Goal: Task Accomplishment & Management: Manage account settings

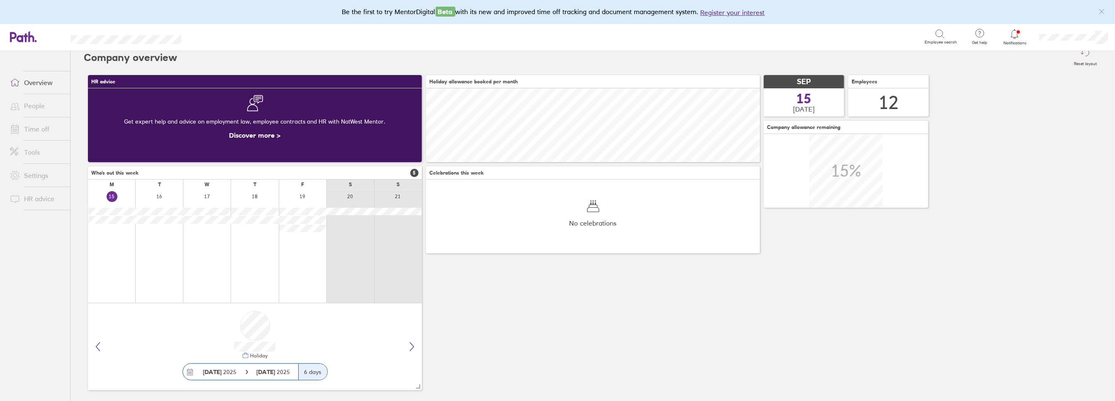
scroll to position [13, 0]
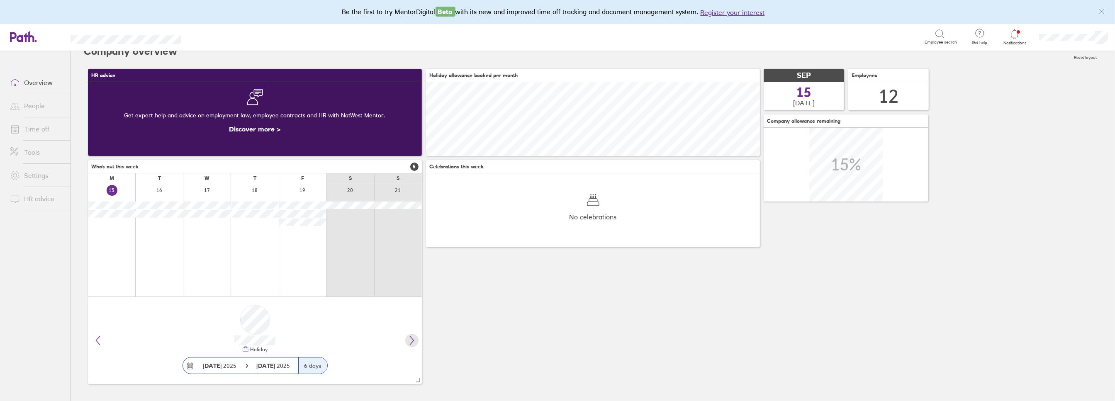
click at [416, 338] on icon at bounding box center [412, 340] width 10 height 10
click at [417, 338] on button at bounding box center [411, 340] width 13 height 13
click at [418, 338] on button at bounding box center [411, 340] width 13 height 13
click at [418, 338] on div "Holiday [DATE] [DATE] 6 days" at bounding box center [255, 340] width 334 height 87
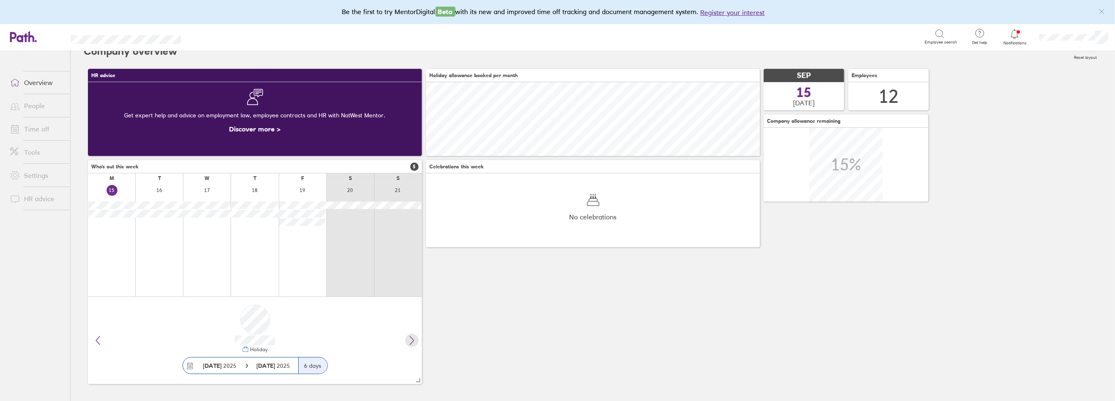
click at [411, 345] on icon at bounding box center [412, 340] width 10 height 10
drag, startPoint x: 528, startPoint y: 334, endPoint x: 526, endPoint y: 309, distance: 25.4
click at [528, 333] on div "HR advice Get expert help and advice on employment law, employee contracts and …" at bounding box center [593, 226] width 1018 height 323
click at [1021, 36] on div at bounding box center [1014, 34] width 27 height 12
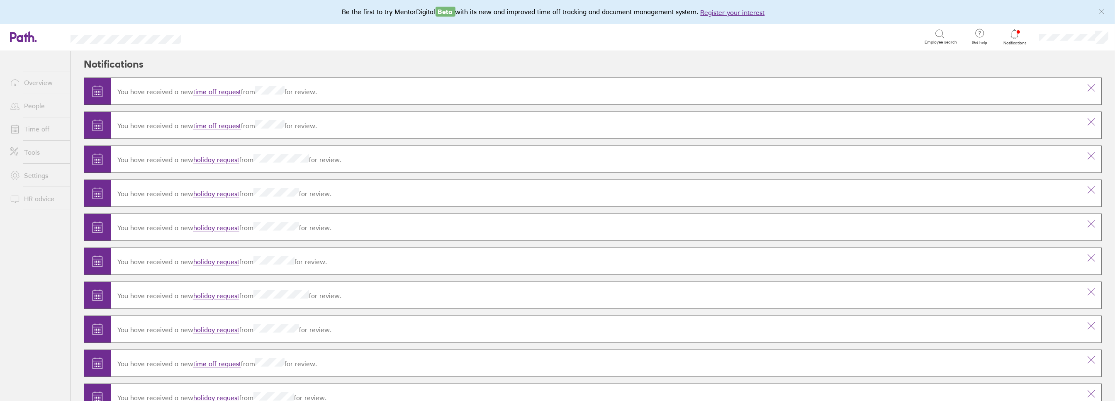
click at [213, 90] on link "time off request" at bounding box center [217, 92] width 48 height 8
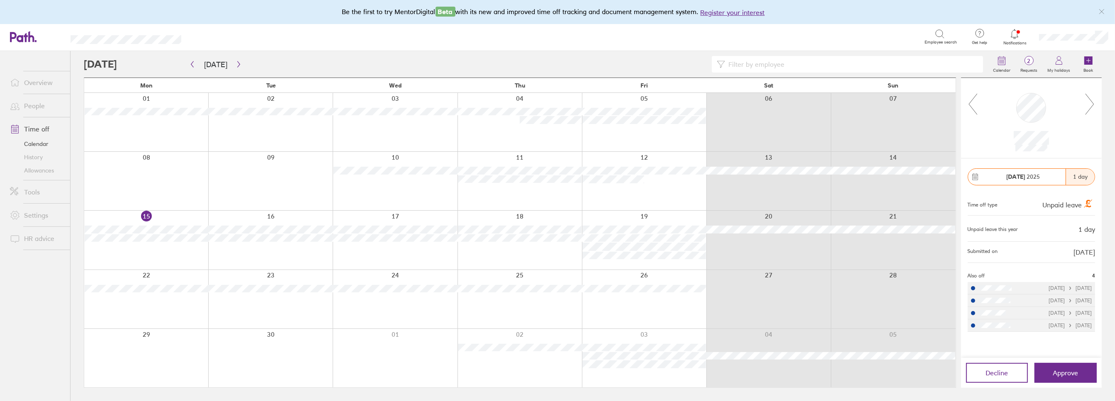
drag, startPoint x: 448, startPoint y: 267, endPoint x: 229, endPoint y: 175, distance: 237.2
click at [228, 177] on div at bounding box center [270, 181] width 124 height 58
click at [41, 141] on link "Calendar" at bounding box center [36, 143] width 67 height 13
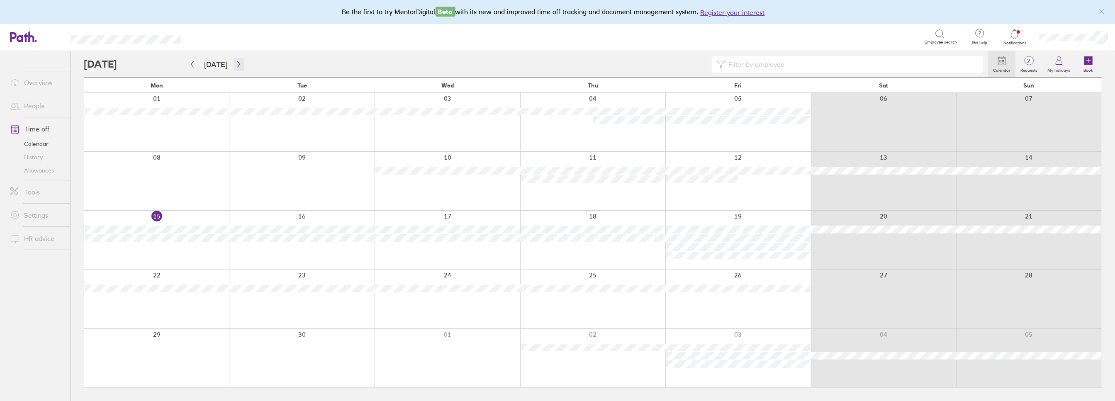
click at [237, 60] on button "button" at bounding box center [238, 65] width 10 height 14
drag, startPoint x: 185, startPoint y: 166, endPoint x: 238, endPoint y: 116, distance: 73.3
click at [238, 116] on div at bounding box center [301, 122] width 145 height 58
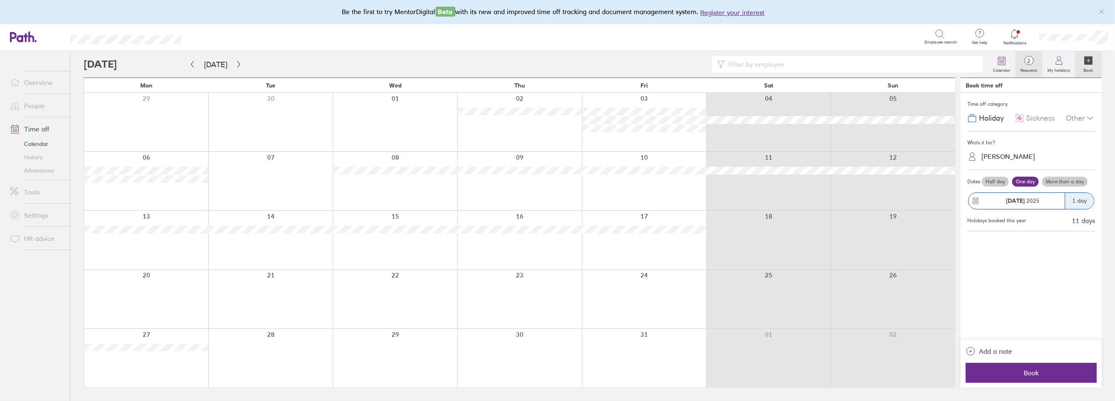
click at [1031, 59] on span "2" at bounding box center [1028, 61] width 27 height 7
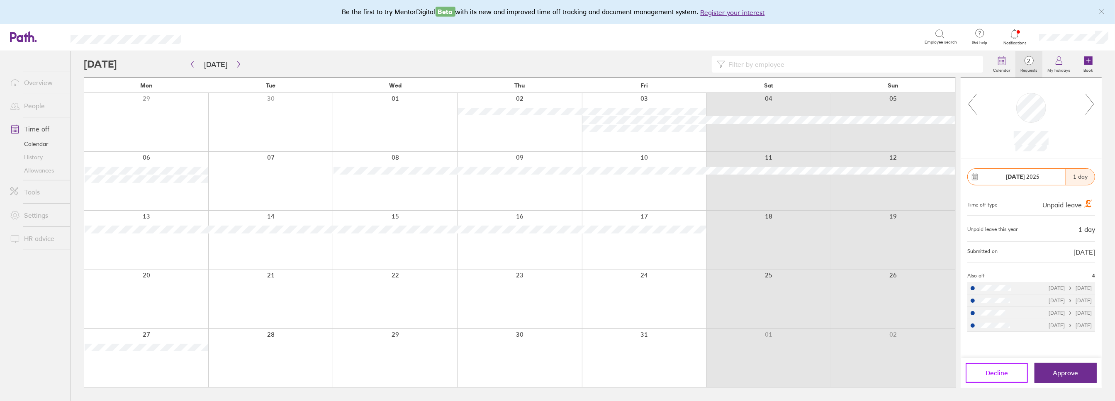
click at [1006, 376] on span "Decline" at bounding box center [996, 372] width 22 height 7
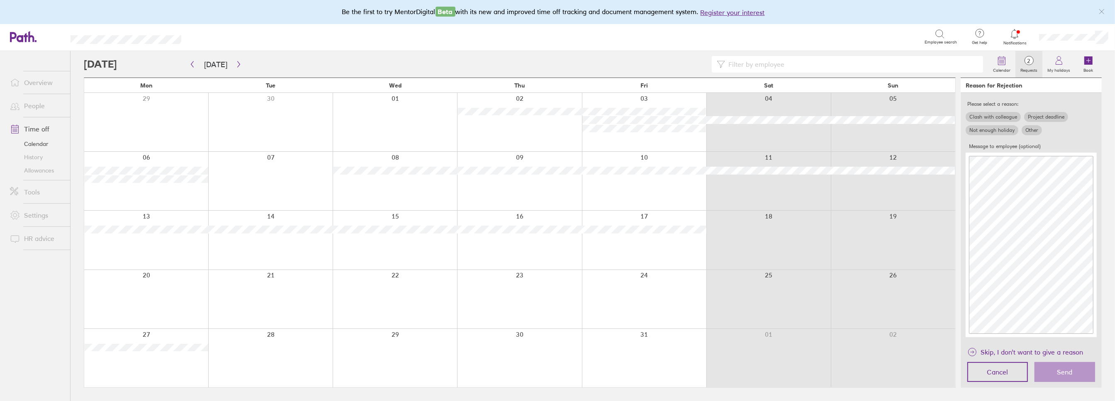
click at [1028, 65] on icon at bounding box center [1029, 61] width 10 height 10
click at [1000, 351] on span "Skip, I don't want to give a reason" at bounding box center [1031, 351] width 102 height 13
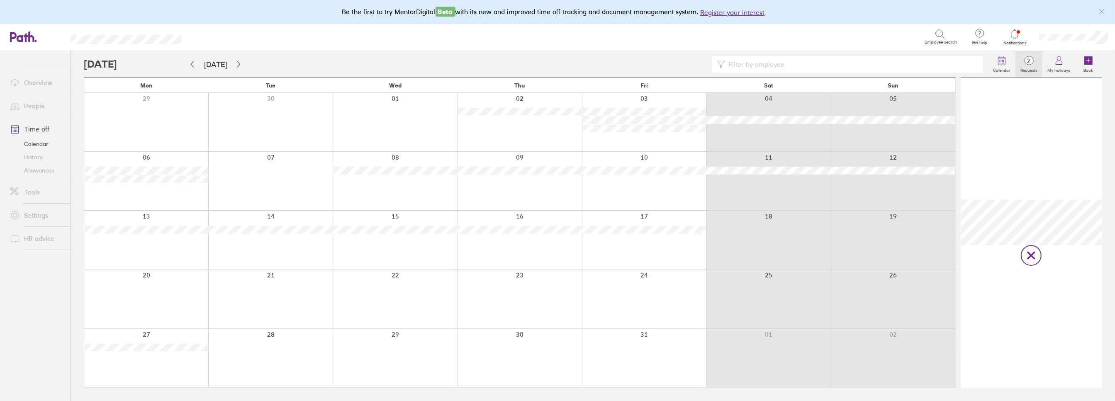
click at [1029, 254] on icon at bounding box center [1031, 256] width 6 height 6
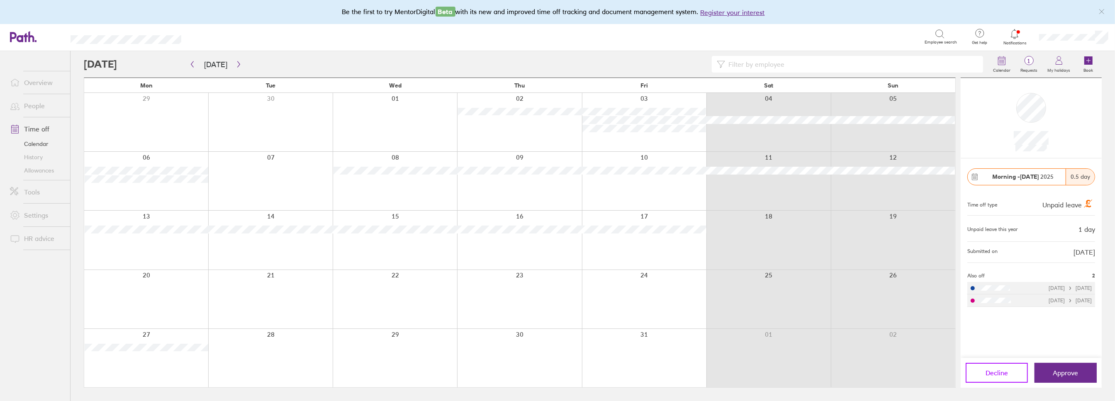
click at [993, 371] on span "Decline" at bounding box center [996, 372] width 22 height 7
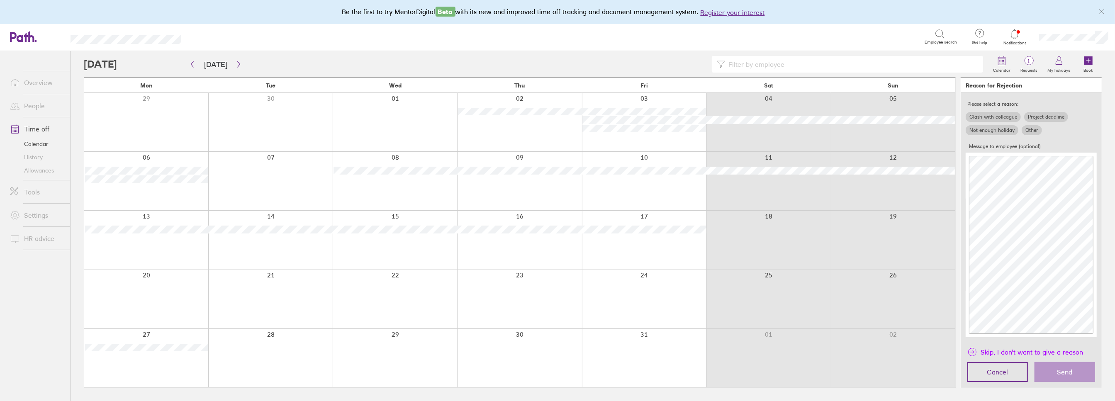
click at [1002, 350] on span "Skip, I don't want to give a reason" at bounding box center [1031, 351] width 102 height 13
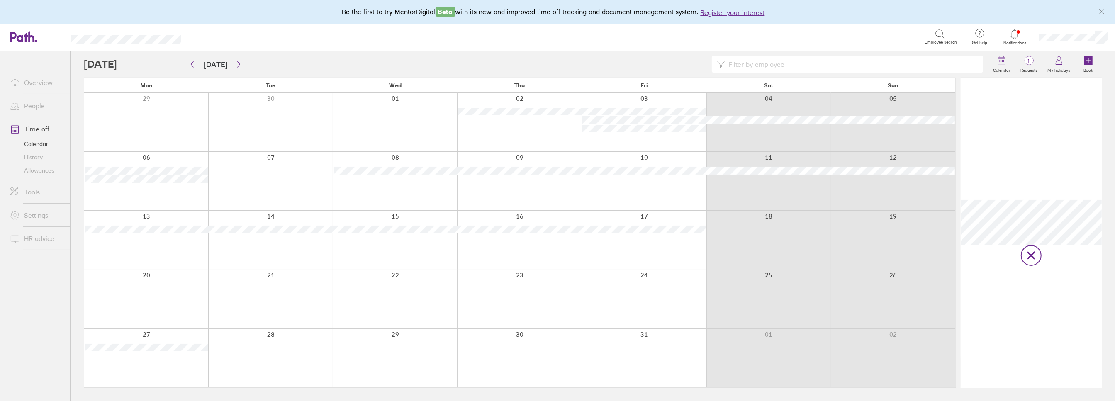
click at [1029, 258] on icon at bounding box center [1031, 255] width 11 height 12
